Goal: Transaction & Acquisition: Book appointment/travel/reservation

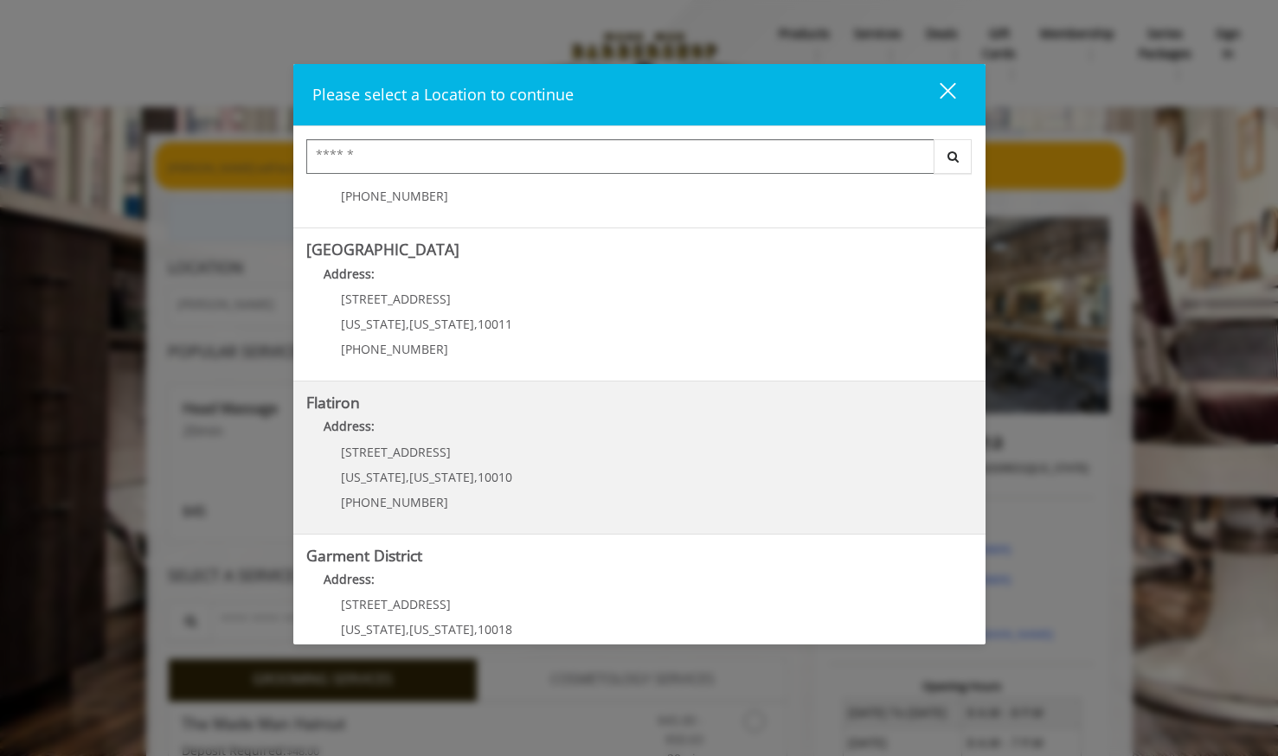
scroll to position [310, 0]
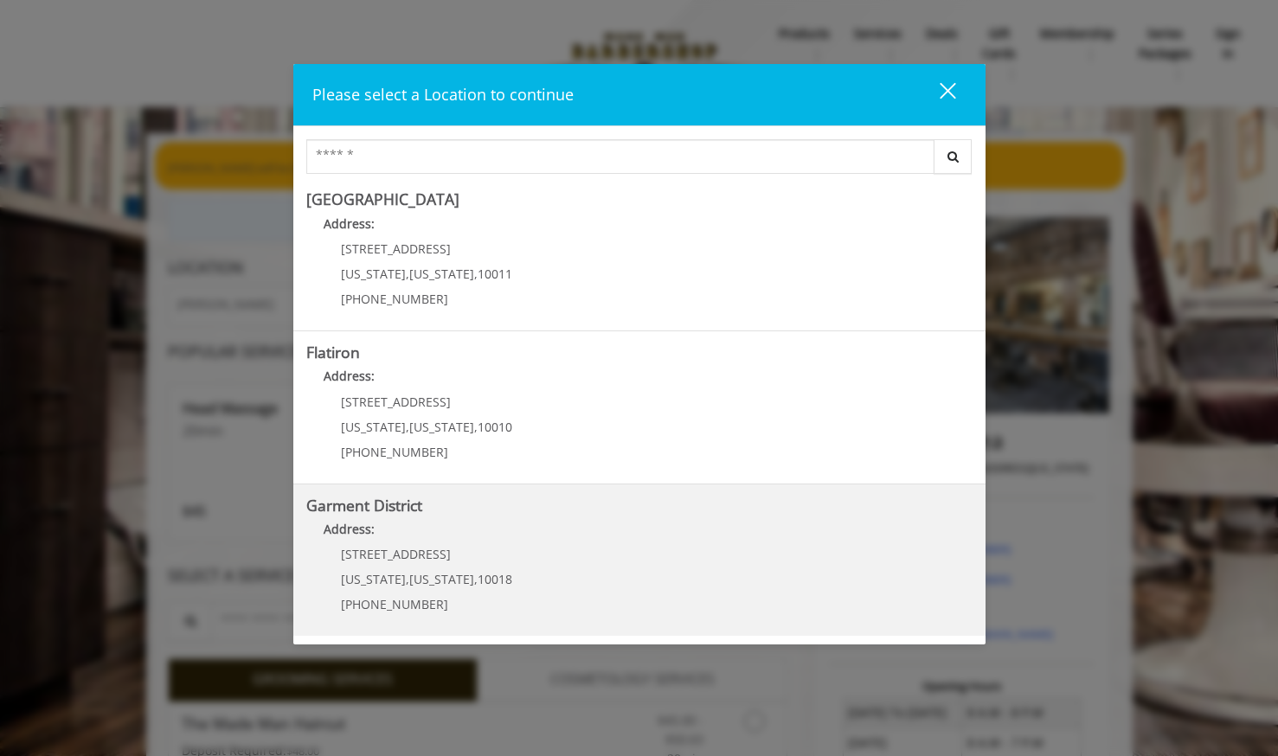
click at [436, 546] on District "Address:" at bounding box center [639, 534] width 666 height 28
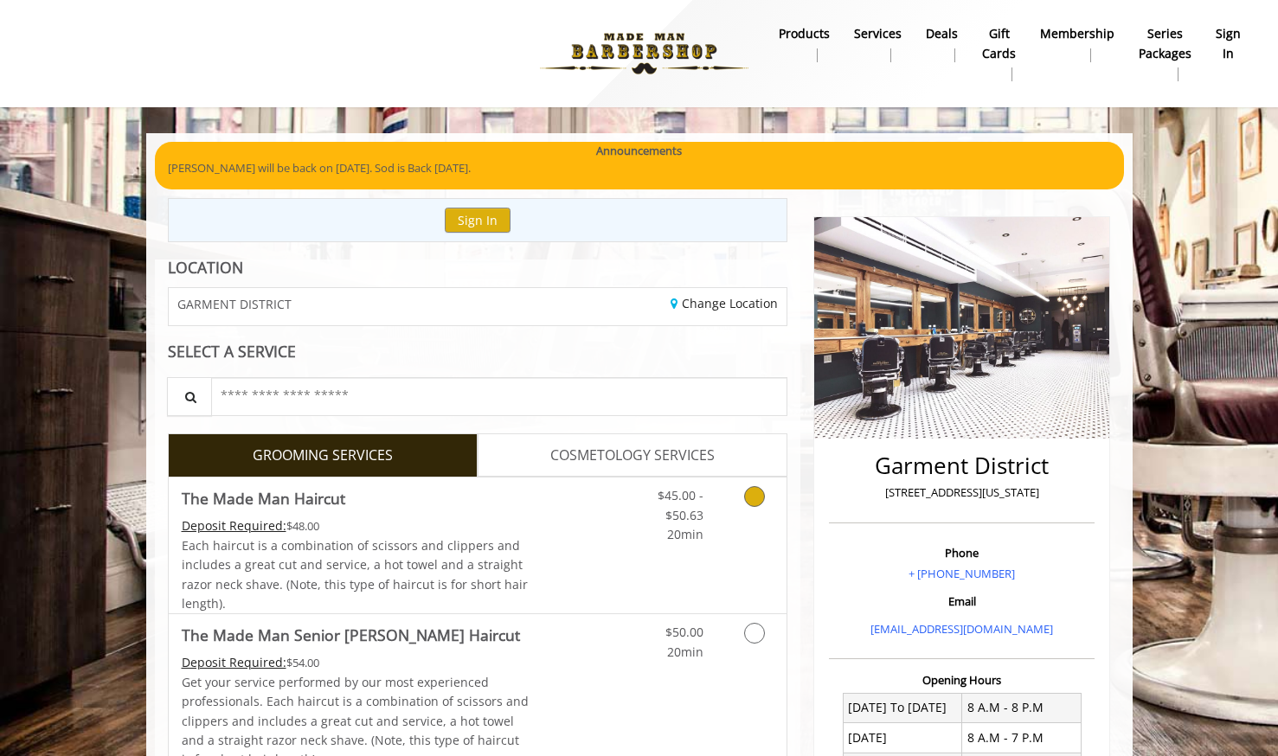
click at [760, 505] on link "Grooming services" at bounding box center [751, 510] width 44 height 67
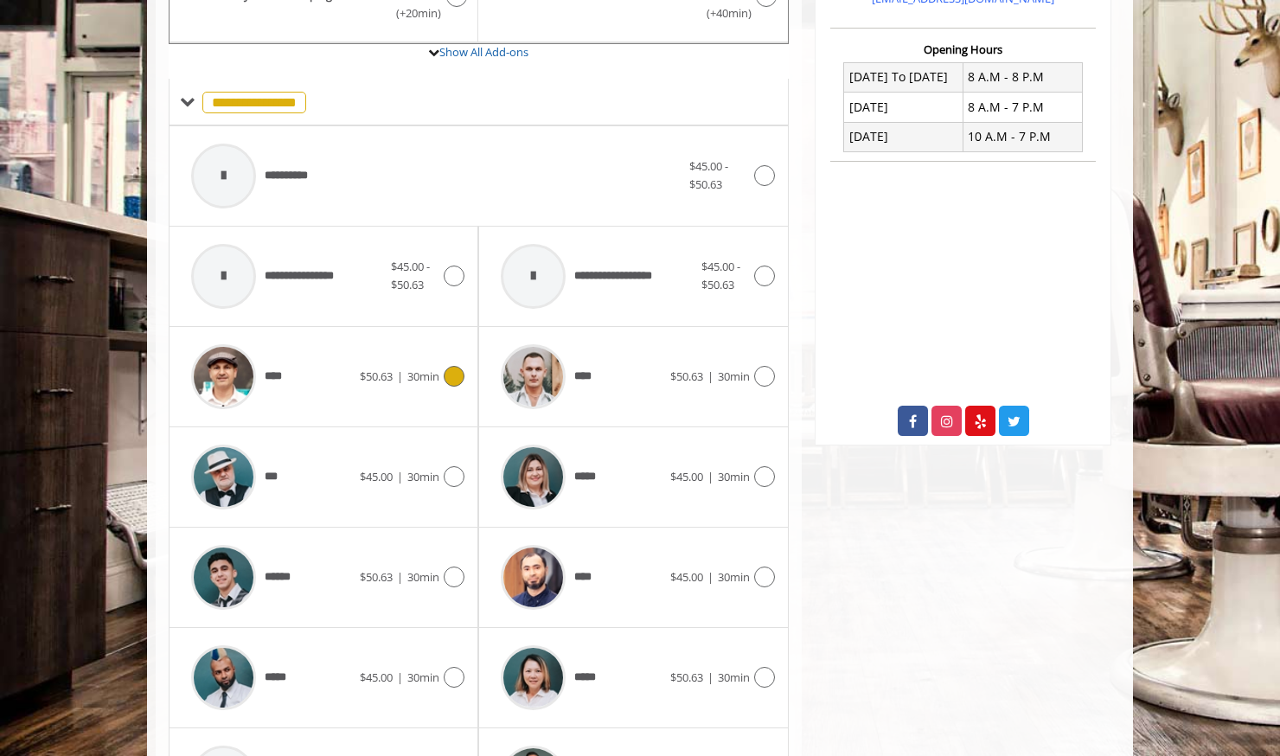
scroll to position [687, 0]
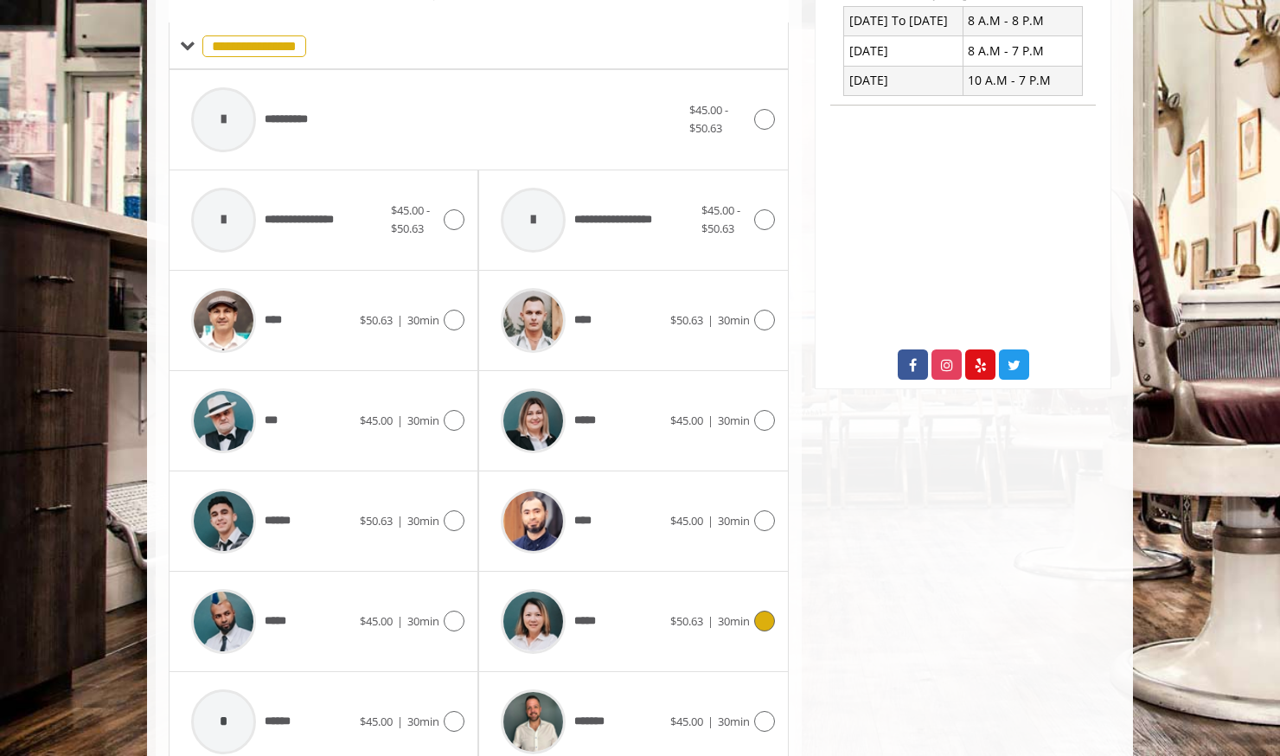
click at [766, 622] on icon at bounding box center [764, 621] width 21 height 21
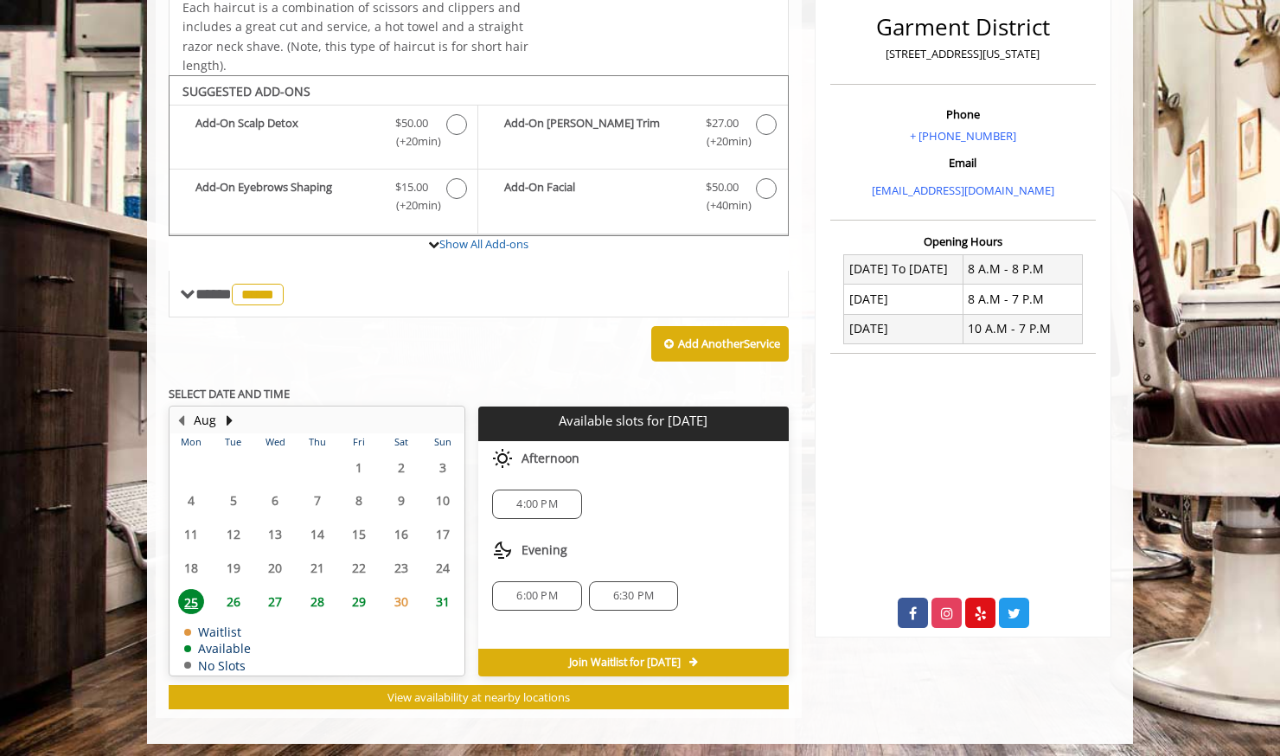
scroll to position [443, 0]
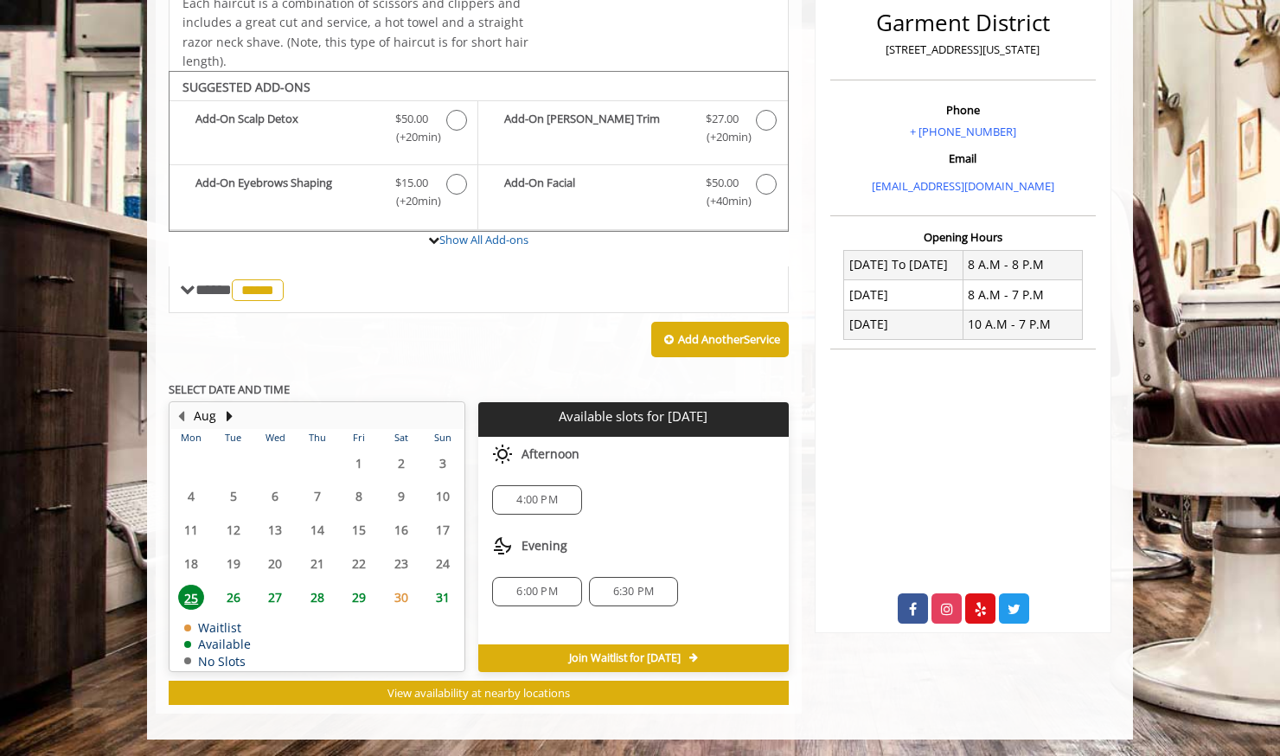
click at [226, 598] on span "26" at bounding box center [234, 597] width 26 height 25
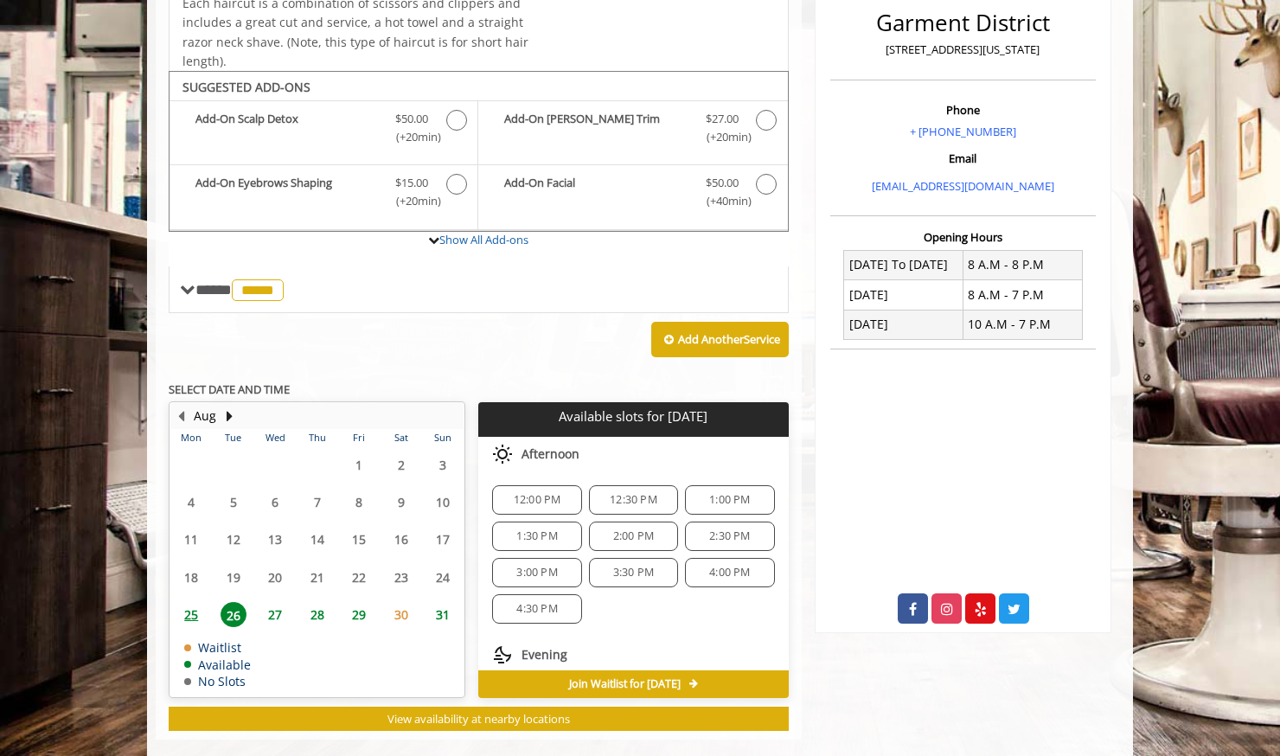
scroll to position [469, 0]
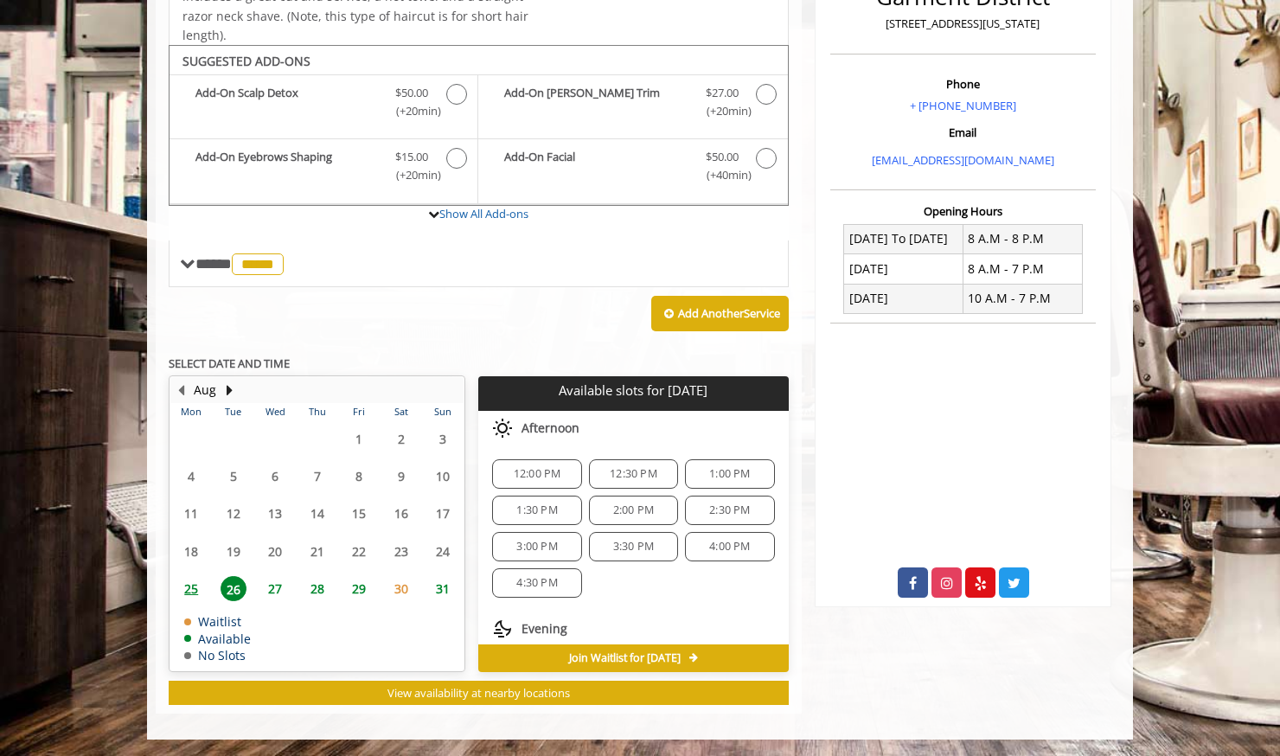
click at [628, 472] on span "12:30 PM" at bounding box center [634, 474] width 48 height 14
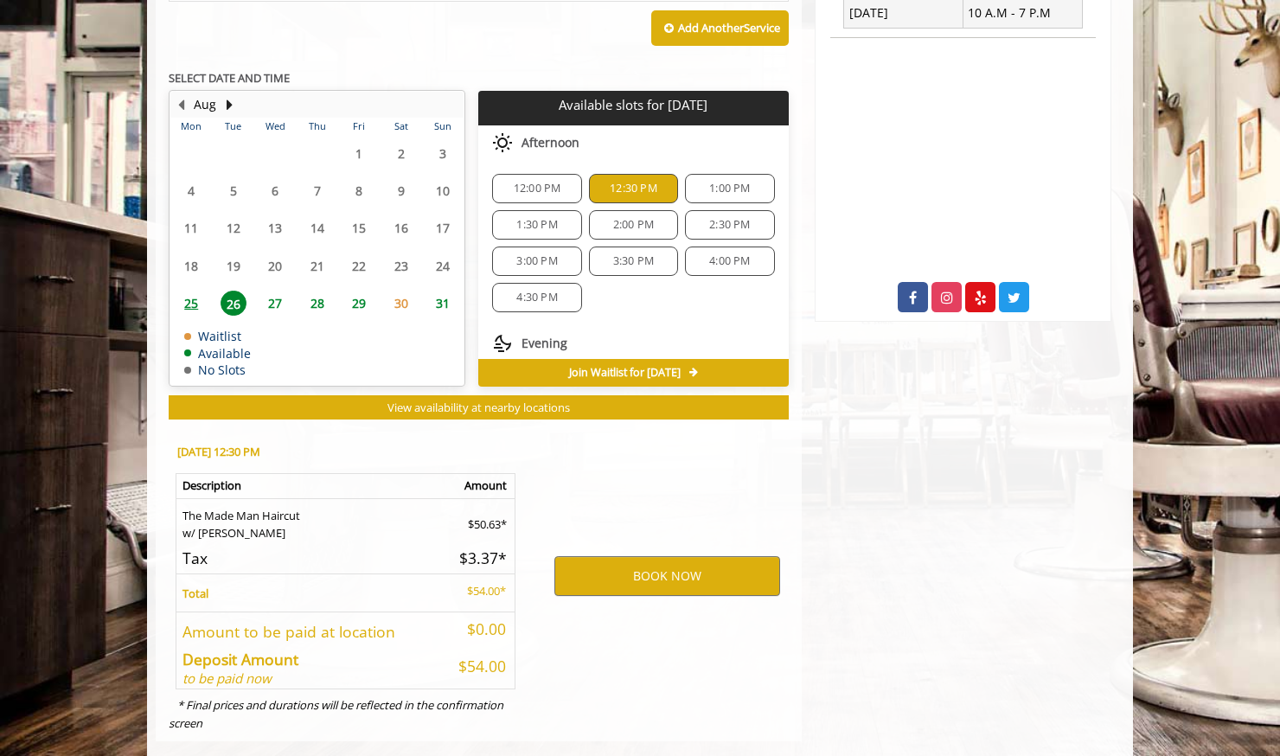
scroll to position [782, 0]
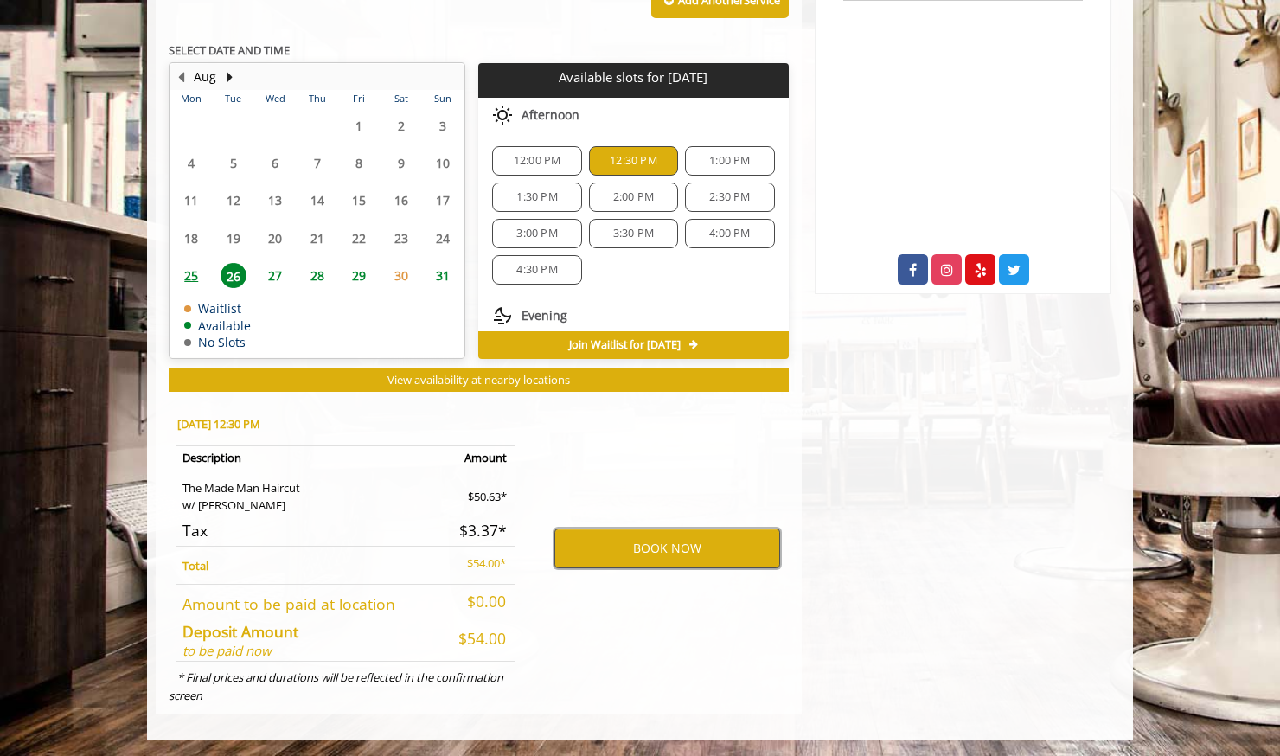
click at [629, 541] on button "BOOK NOW" at bounding box center [667, 548] width 226 height 40
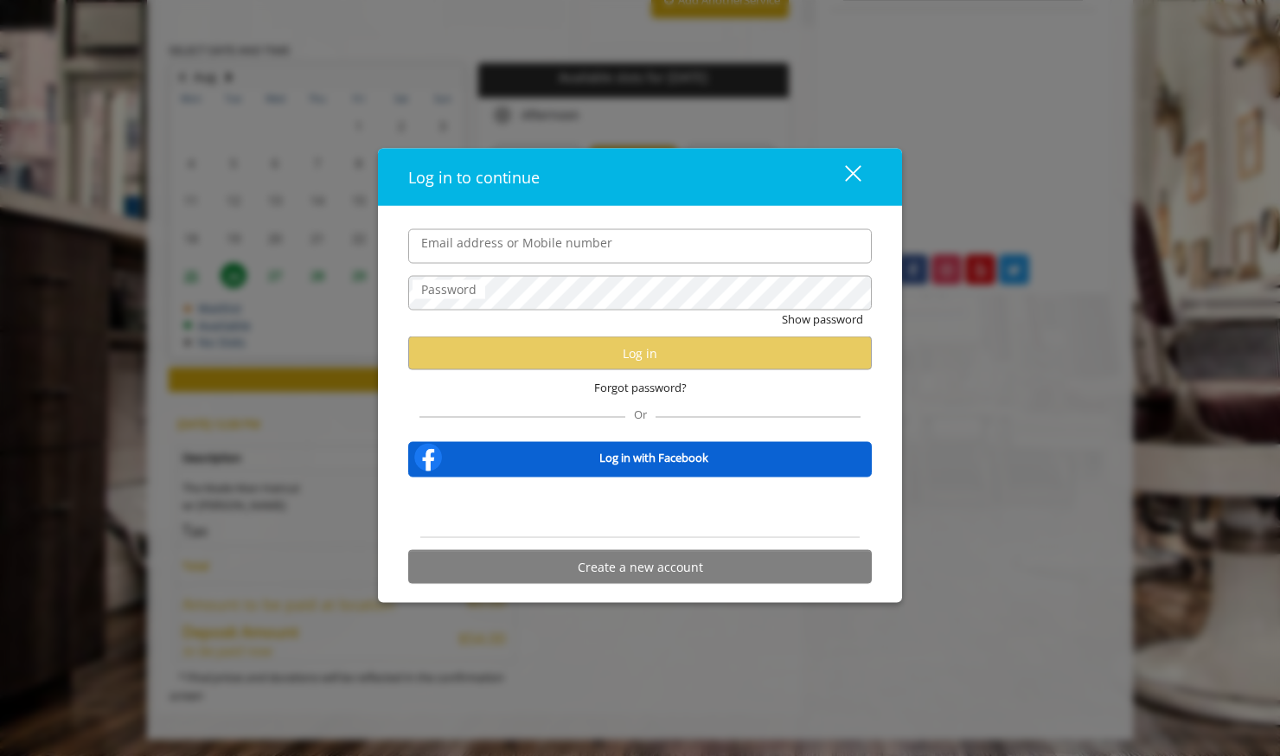
type input "**********"
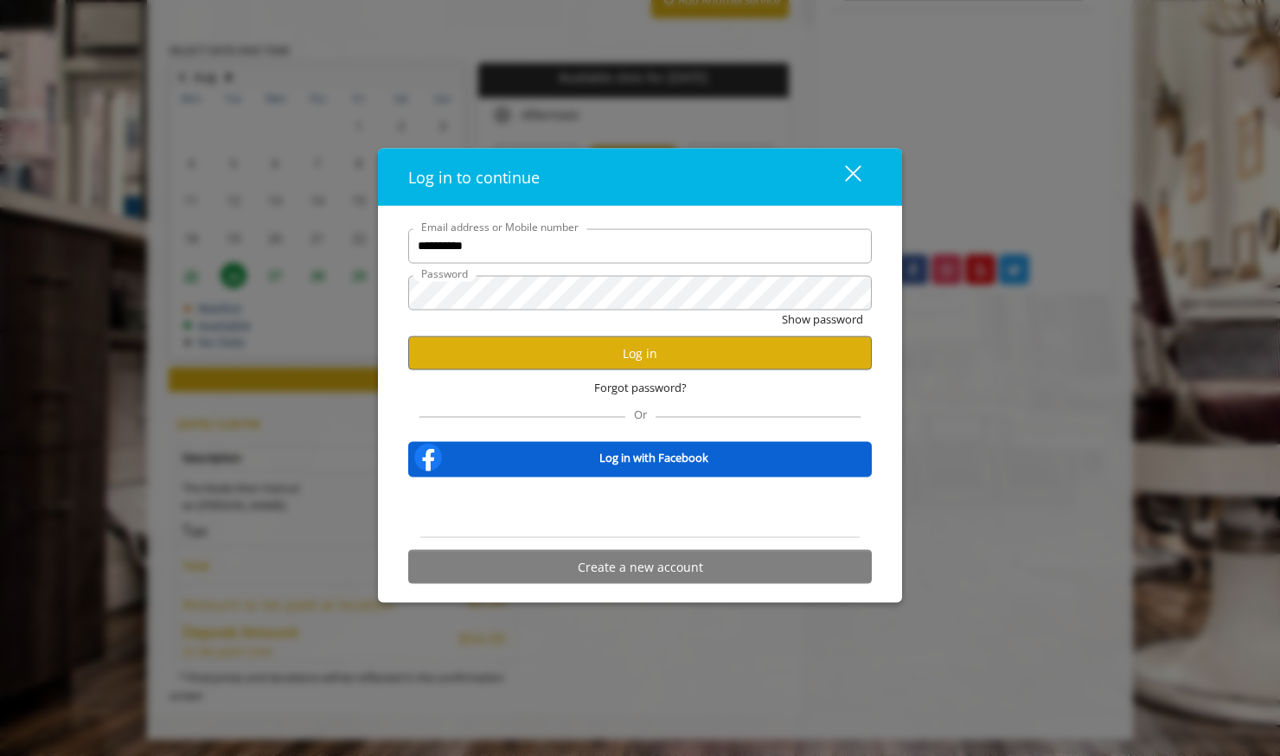
scroll to position [0, 0]
click at [541, 354] on button "Log in" at bounding box center [640, 353] width 464 height 34
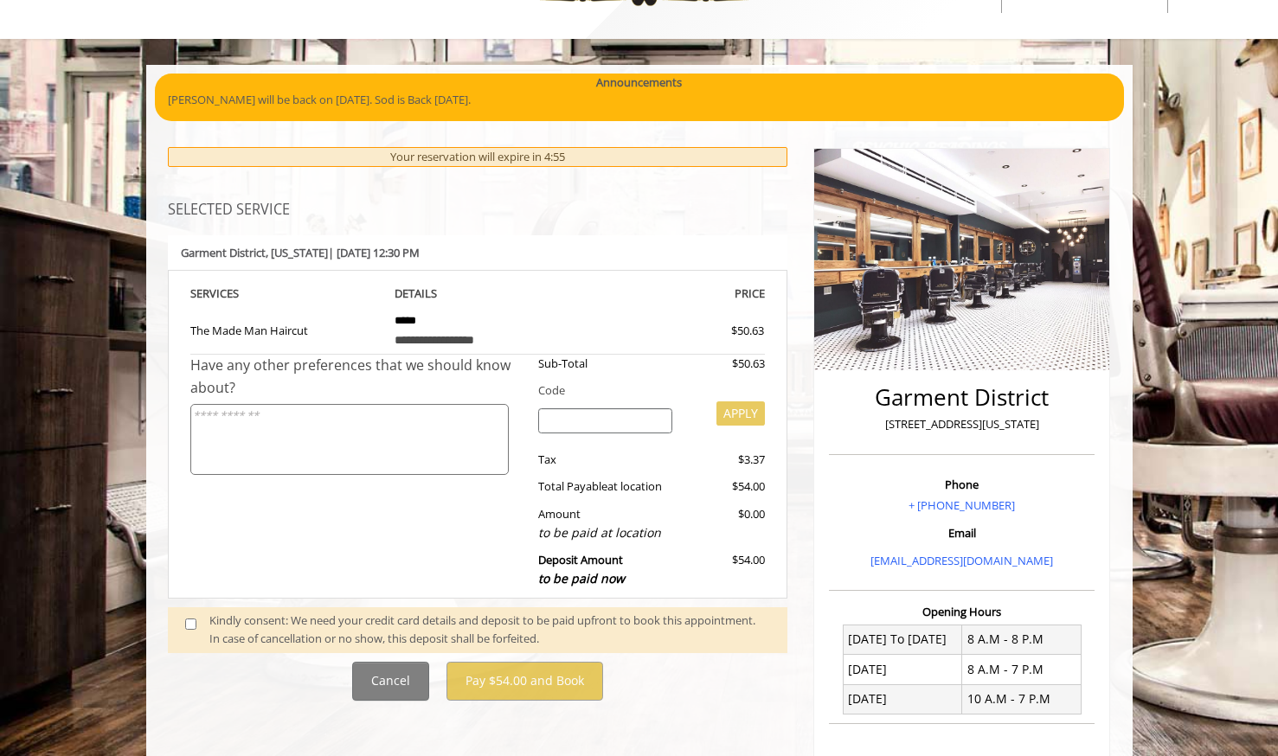
scroll to position [86, 0]
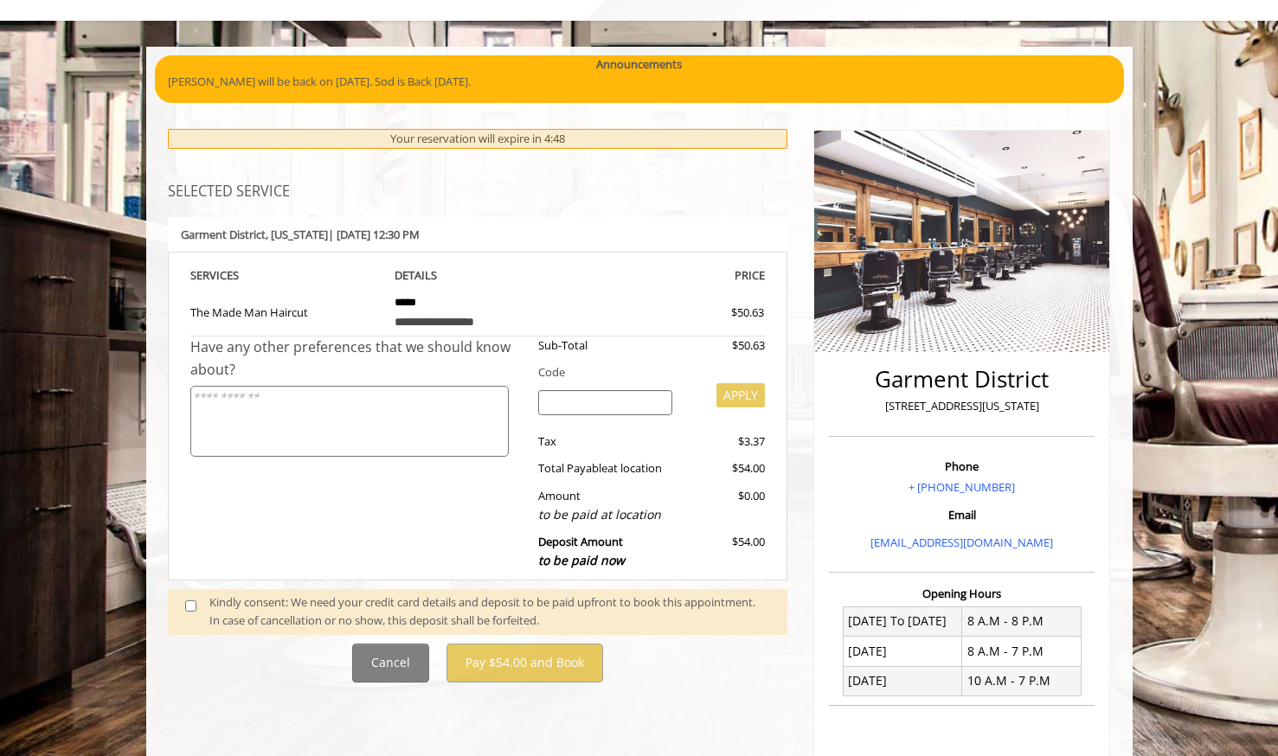
click at [349, 488] on div "Have any other preferences that we should know about?" at bounding box center [358, 457] width 336 height 242
click at [196, 609] on span at bounding box center [197, 611] width 51 height 36
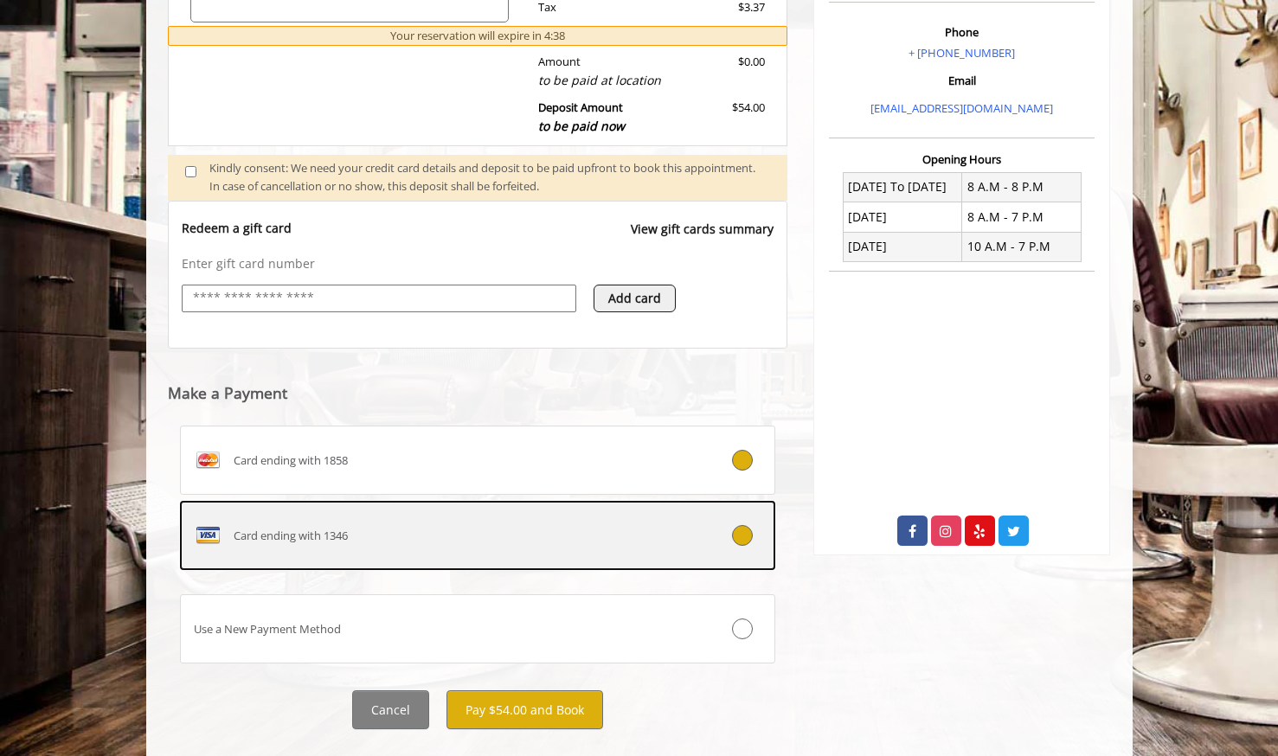
scroll to position [554, 0]
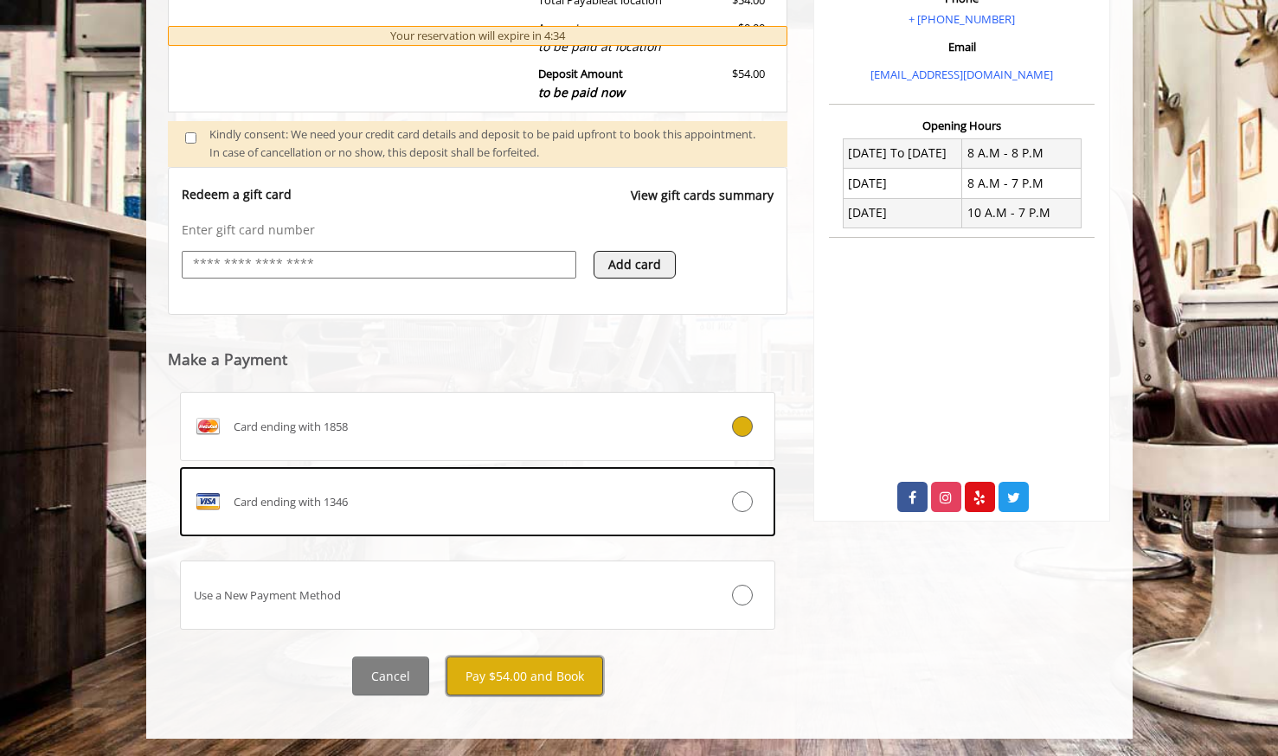
click at [530, 676] on button "Pay $54.00 and Book" at bounding box center [524, 676] width 157 height 39
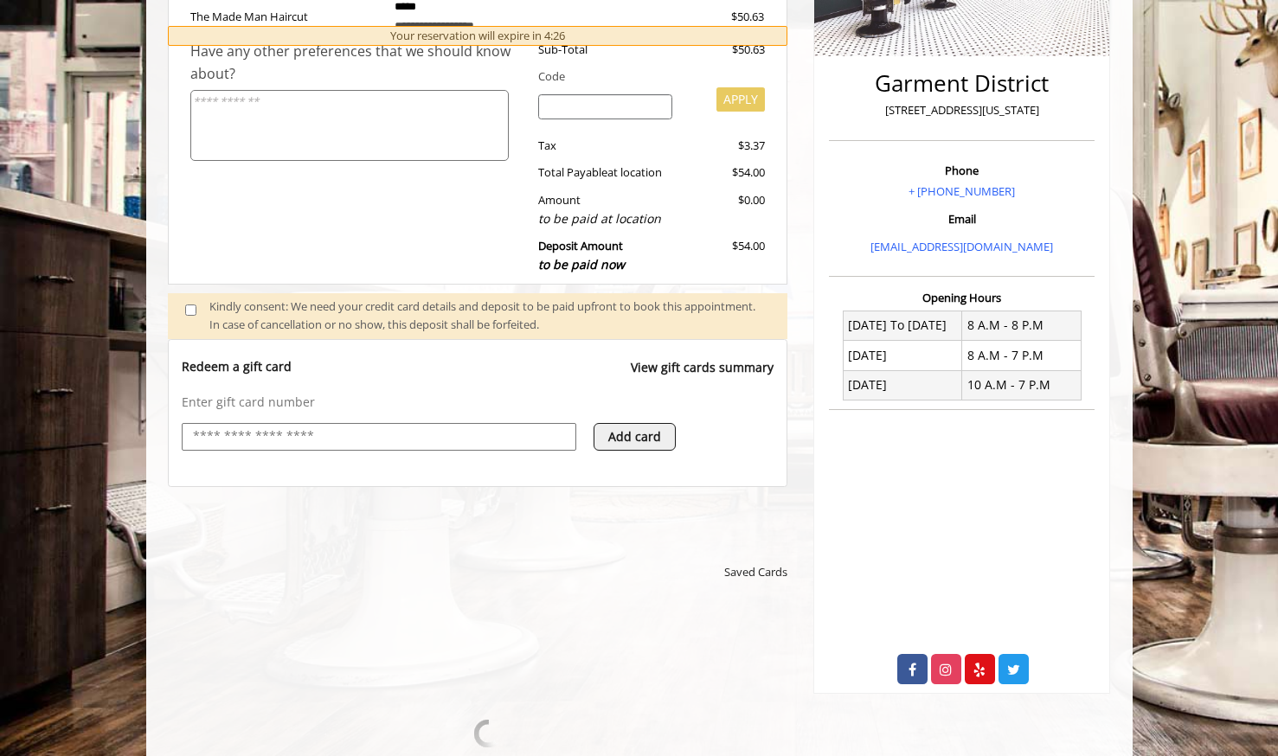
scroll to position [381, 0]
